Goal: Information Seeking & Learning: Learn about a topic

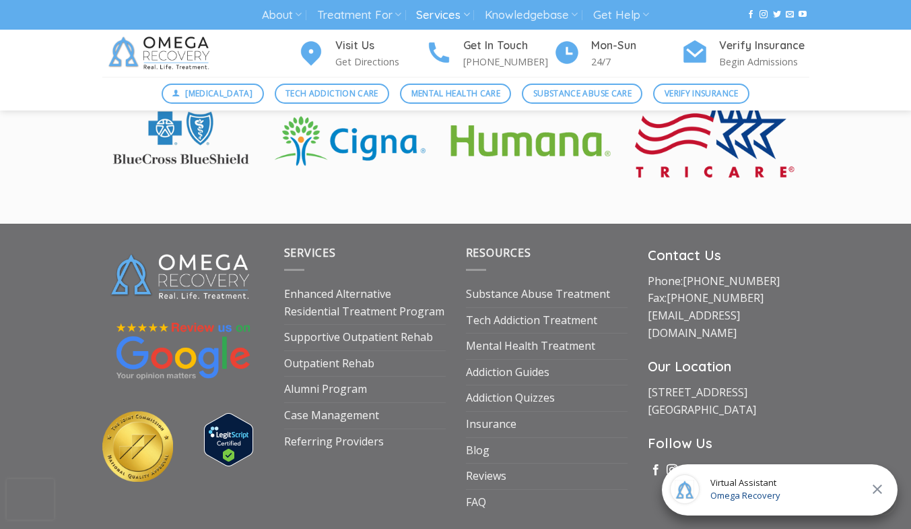
scroll to position [2452, 0]
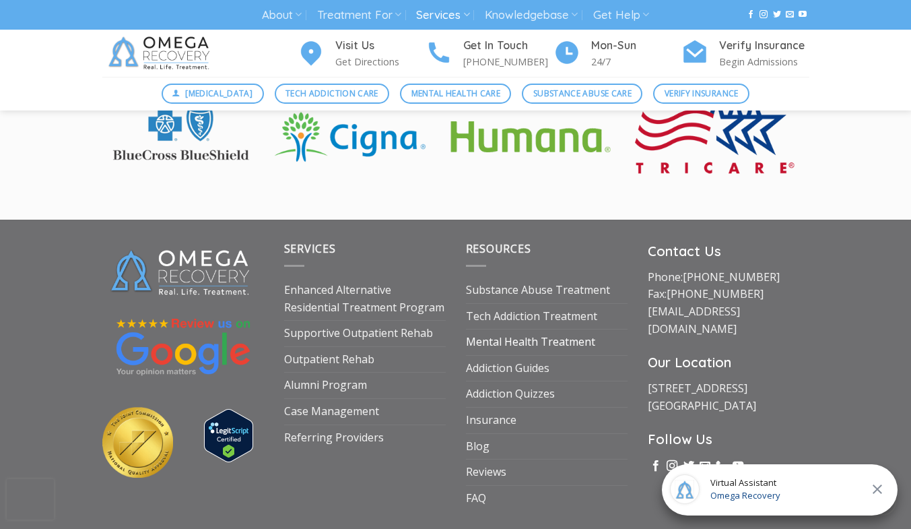
click at [490, 329] on link "Mental Health Treatment" at bounding box center [530, 342] width 129 height 26
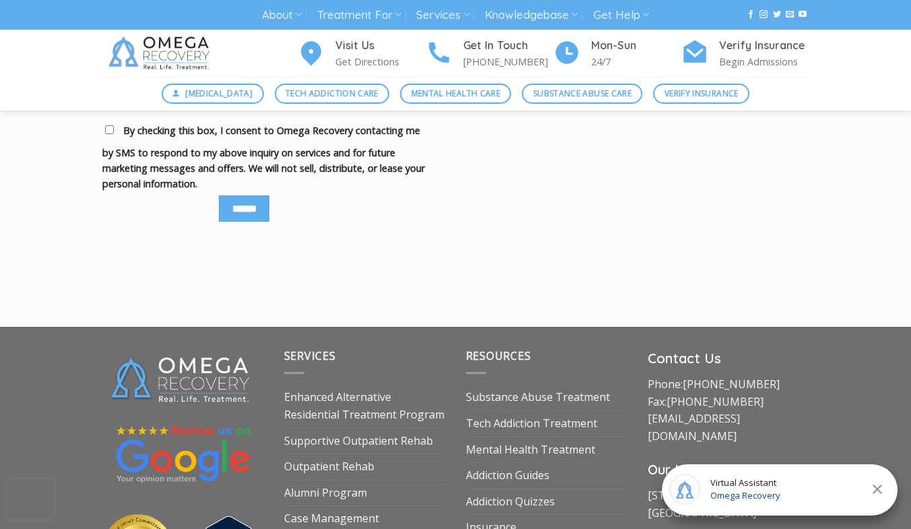
scroll to position [1684, 0]
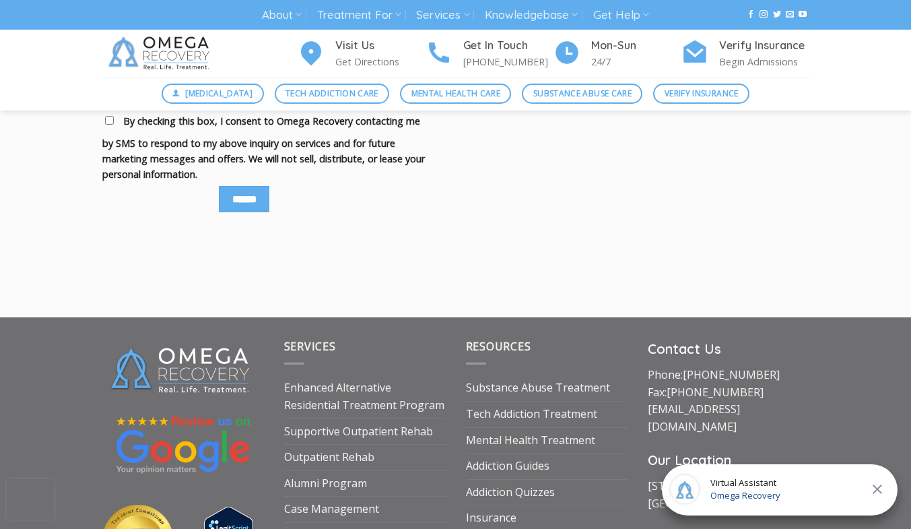
click at [878, 489] on icon at bounding box center [877, 488] width 9 height 9
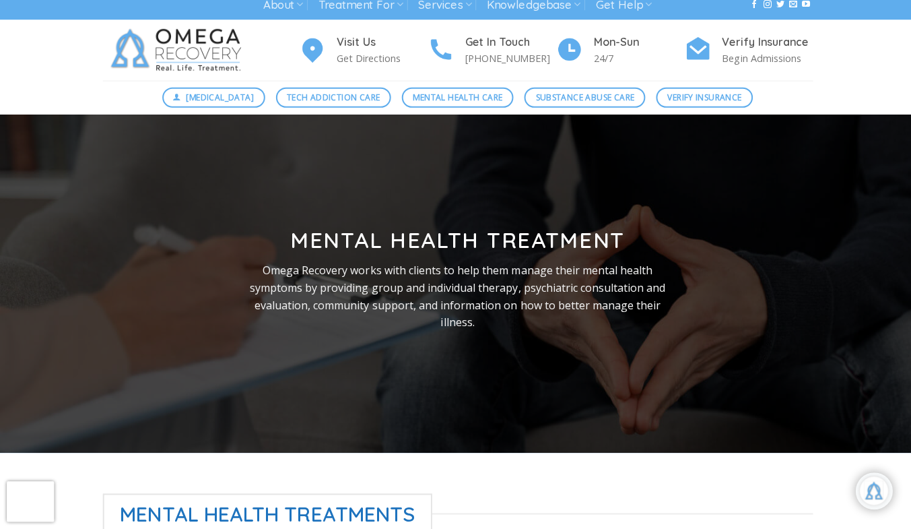
scroll to position [0, 0]
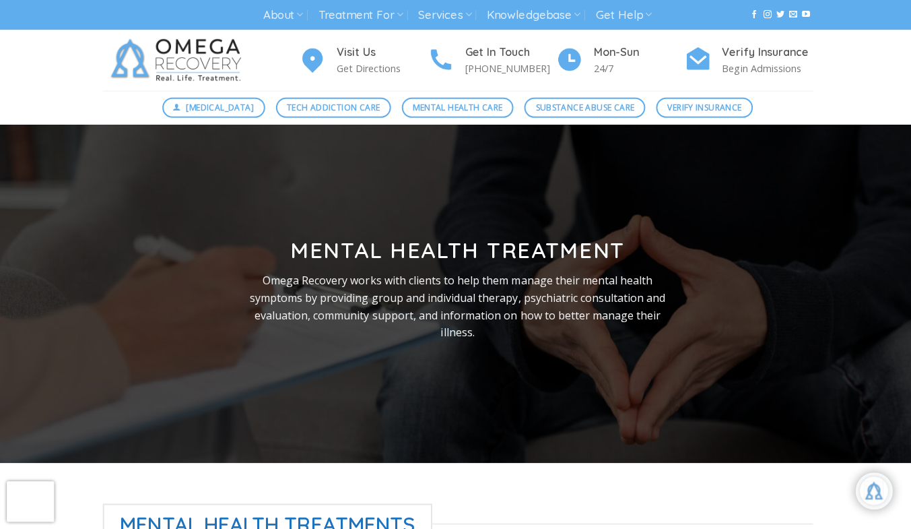
click at [344, 20] on link "Treatment For" at bounding box center [359, 15] width 84 height 25
